Goal: Task Accomplishment & Management: Manage account settings

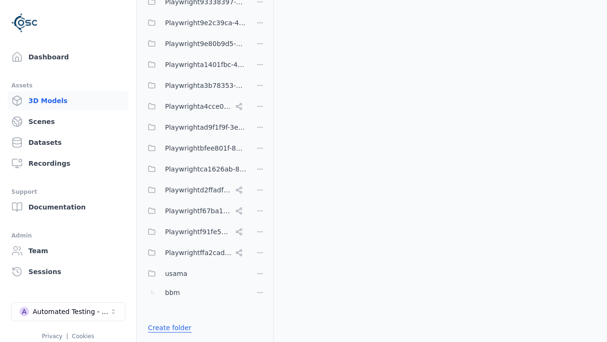
click at [167, 327] on link "Create folder" at bounding box center [170, 327] width 44 height 9
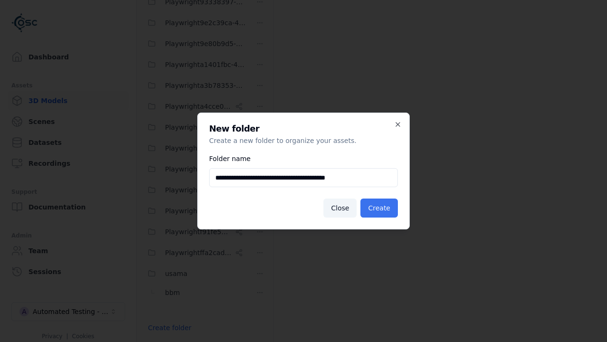
type input "**********"
click at [381, 208] on button "Create" at bounding box center [379, 207] width 37 height 19
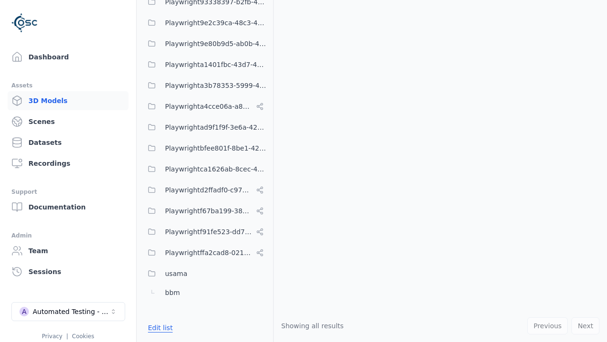
click at [158, 327] on button "Edit list" at bounding box center [160, 327] width 36 height 17
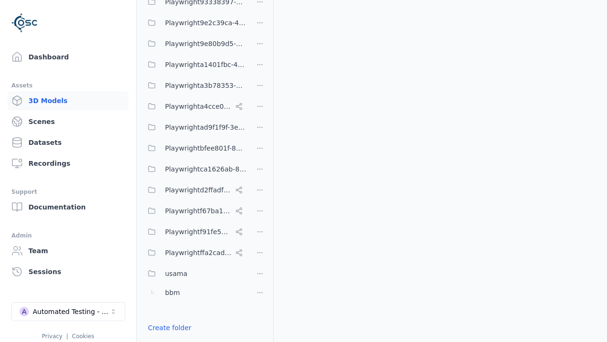
click at [260, 171] on html "Support Dashboard Assets 3D Models Scenes Datasets Recordings Support Documenta…" at bounding box center [303, 171] width 607 height 342
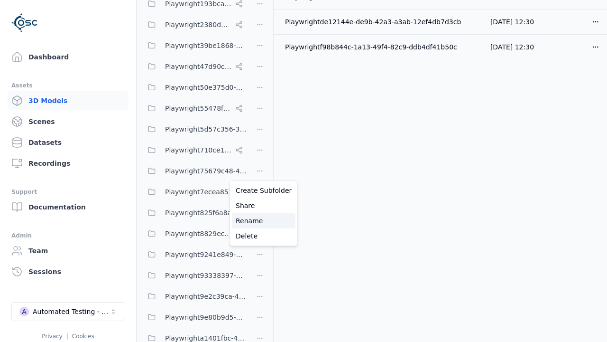
click at [260, 221] on div "Rename" at bounding box center [264, 220] width 64 height 15
